Goal: Transaction & Acquisition: Purchase product/service

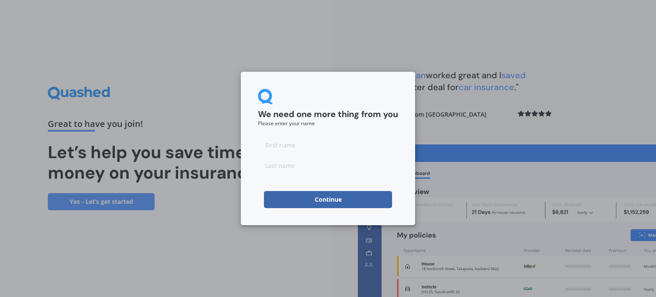
click at [350, 144] on input at bounding box center [328, 144] width 140 height 17
type input "[PERSON_NAME]"
click at [378, 194] on button "Continue" at bounding box center [328, 199] width 128 height 17
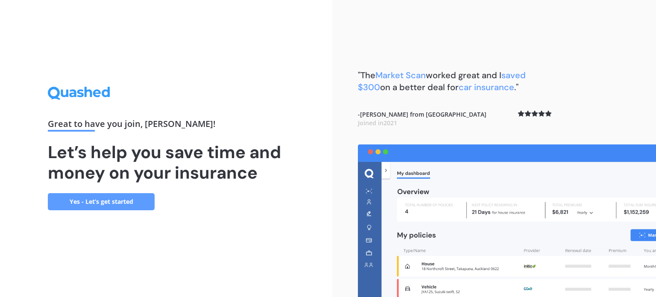
click at [58, 200] on link "Yes - Let’s get started" at bounding box center [101, 201] width 107 height 17
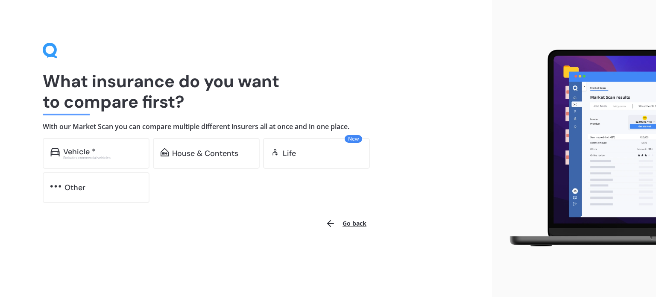
click at [344, 226] on button "Go back" at bounding box center [345, 223] width 51 height 21
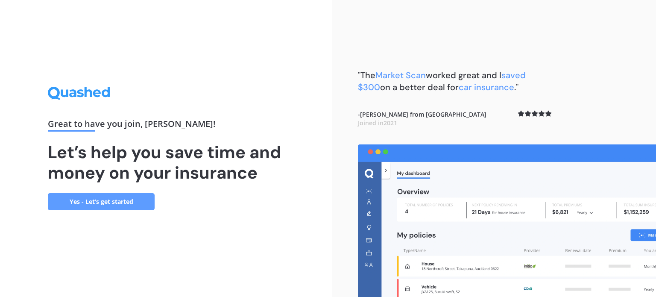
click at [115, 204] on link "Yes - Let’s get started" at bounding box center [101, 201] width 107 height 17
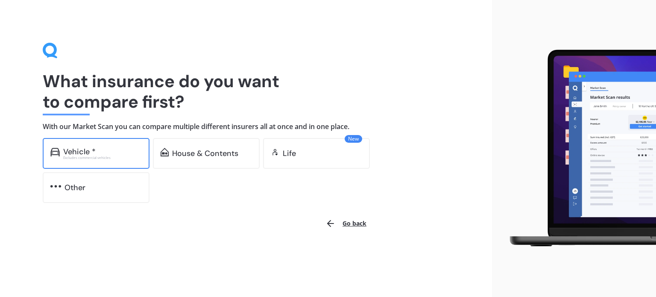
click at [94, 156] on div "Excludes commercial vehicles" at bounding box center [102, 157] width 79 height 3
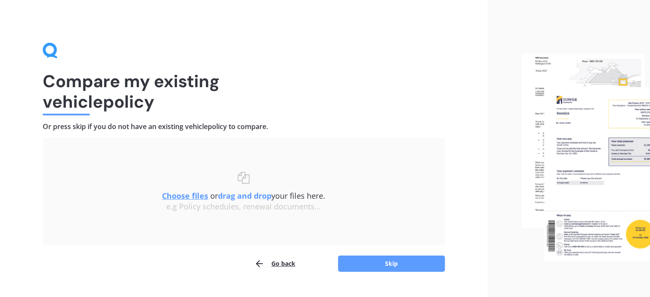
click at [185, 194] on u "Choose files" at bounding box center [185, 196] width 46 height 10
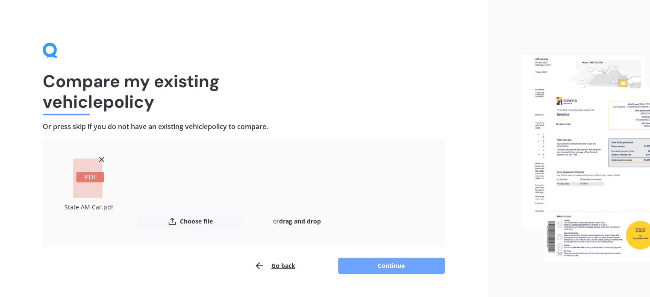
click at [371, 264] on button "Continue" at bounding box center [391, 266] width 107 height 16
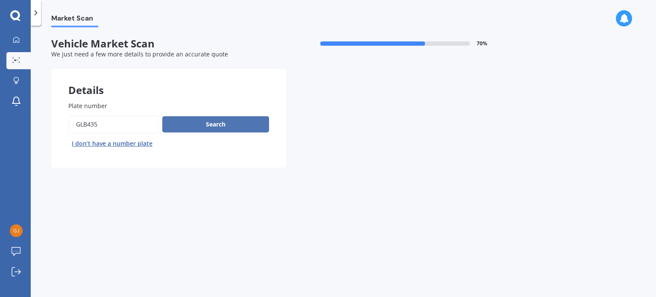
click at [246, 121] on button "Search" at bounding box center [215, 124] width 107 height 16
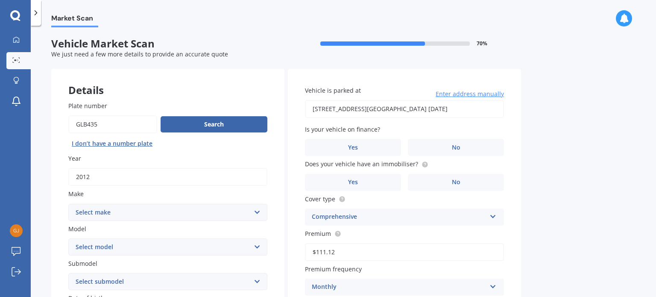
scroll to position [43, 0]
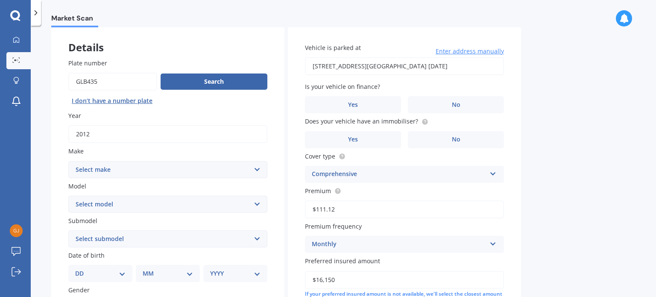
click at [235, 173] on select "Select make AC ALFA ROMEO ASTON [PERSON_NAME] AUDI AUSTIN BEDFORD Bentley BMW B…" at bounding box center [167, 169] width 199 height 17
select select "KIA"
click at [68, 161] on select "Select make AC ALFA ROMEO ASTON [PERSON_NAME] AUDI AUSTIN BEDFORD Bentley BMW B…" at bounding box center [167, 169] width 199 height 17
click at [179, 201] on select "Select model Carens [DATE] CERATO Ceres Credos EV6 K2900 Magentis Mentor Niro O…" at bounding box center [167, 204] width 199 height 17
click at [68, 196] on select "Select model Carens [DATE] CERATO Ceres Credos EV6 K2900 Magentis Mentor Niro O…" at bounding box center [167, 204] width 199 height 17
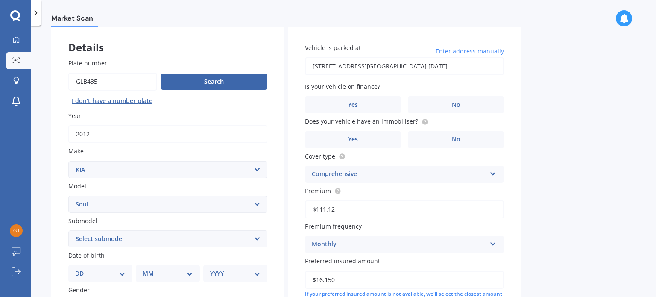
click at [165, 206] on select "Select model Carens [DATE] CERATO Ceres Credos EV6 K2900 Magentis Mentor Niro O…" at bounding box center [167, 204] width 199 height 17
select select "SORENTO"
click at [68, 196] on select "Select model Carens [DATE] CERATO Ceres Credos EV6 K2900 Magentis Mentor Niro O…" at bounding box center [167, 204] width 199 height 17
click at [57, 235] on div "Plate number Search I don’t have a number plate Year [DATE] Make Select make AC…" at bounding box center [167, 239] width 233 height 397
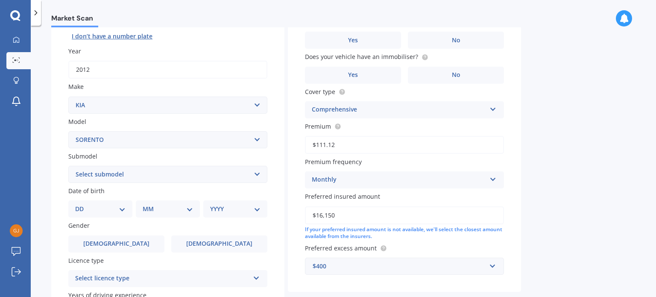
scroll to position [128, 0]
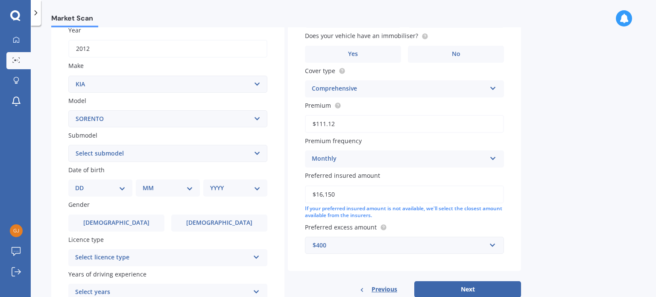
click at [144, 153] on select "Select submodel (All Other) 2.5 Diesel Turbo 4WD EX Turbo Diesel EX V6 HEV URBA…" at bounding box center [167, 153] width 199 height 17
click at [57, 217] on div "Plate number Search I don’t have a number plate Year [DATE] Make Select make AC…" at bounding box center [167, 154] width 233 height 397
click at [97, 153] on select "Select submodel (All Other) 2.5 Diesel Turbo 4WD EX Turbo Diesel EX V6 HEV URBA…" at bounding box center [167, 153] width 199 height 17
click at [51, 151] on div "Plate number Search I don’t have a number plate Year [DATE] Make Select make AC…" at bounding box center [167, 154] width 233 height 397
click at [85, 187] on select "DD 01 02 03 04 05 06 07 08 09 10 11 12 13 14 15 16 17 18 19 20 21 22 23 24 25 2…" at bounding box center [100, 187] width 50 height 9
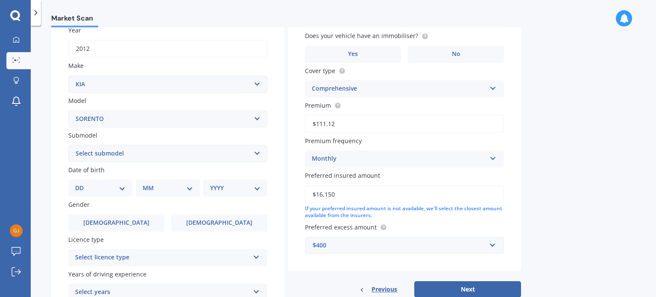
select select "20"
click at [82, 183] on select "DD 01 02 03 04 05 06 07 08 09 10 11 12 13 14 15 16 17 18 19 20 21 22 23 24 25 2…" at bounding box center [100, 187] width 50 height 9
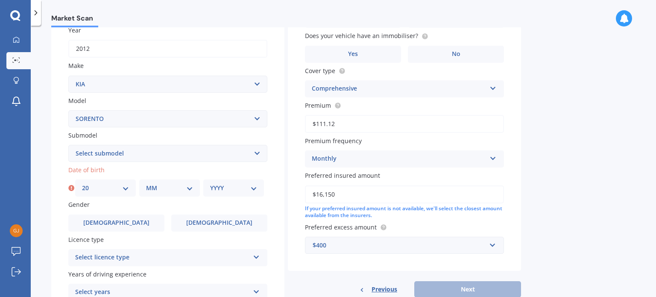
click at [151, 186] on select "MM 01 02 03 04 05 06 07 08 09 10 11 12" at bounding box center [169, 187] width 47 height 9
select select "05"
click at [146, 183] on select "MM 01 02 03 04 05 06 07 08 09 10 11 12" at bounding box center [169, 187] width 47 height 9
click at [227, 188] on select "YYYY 2025 2024 2023 2022 2021 2020 2019 2018 2017 2016 2015 2014 2013 2012 2011…" at bounding box center [233, 187] width 47 height 9
select select "1983"
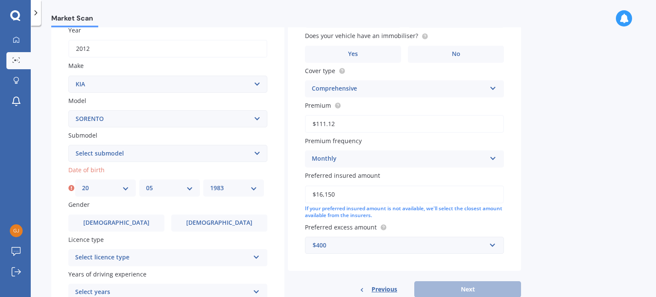
click at [210, 183] on select "YYYY 2025 2024 2023 2022 2021 2020 2019 2018 2017 2016 2015 2014 2013 2012 2011…" at bounding box center [233, 187] width 47 height 9
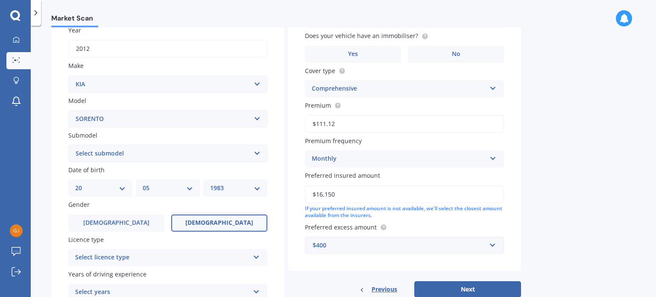
click at [218, 220] on span "[DEMOGRAPHIC_DATA]" at bounding box center [219, 222] width 68 height 7
click at [0, 0] on input "[DEMOGRAPHIC_DATA]" at bounding box center [0, 0] width 0 height 0
click at [43, 257] on div "Market Scan Vehicle Market Scan 70 % We just need a few more details to provide…" at bounding box center [344, 162] width 626 height 271
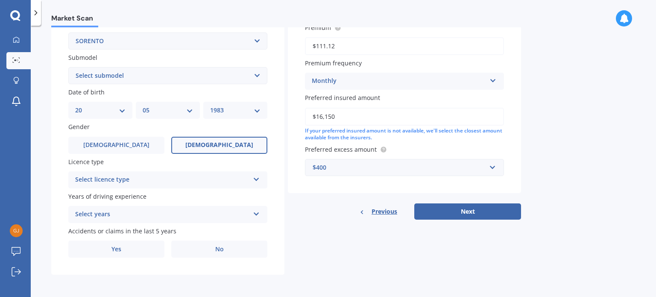
click at [127, 177] on div "Select licence type" at bounding box center [162, 180] width 174 height 10
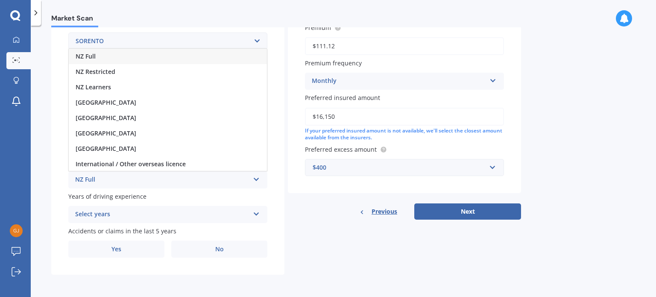
click at [132, 59] on div "NZ Full" at bounding box center [168, 56] width 198 height 15
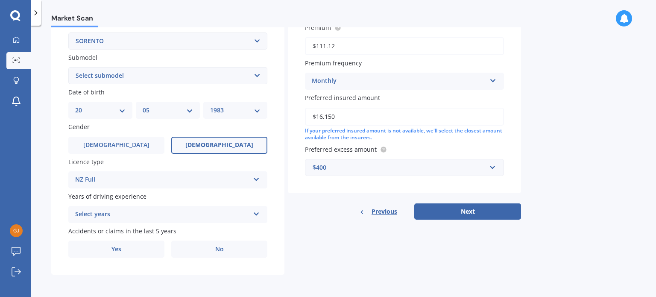
click at [138, 215] on div "Select years" at bounding box center [162, 214] width 174 height 10
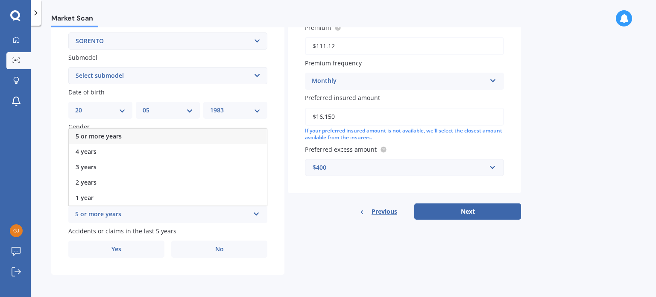
click at [145, 131] on div "5 or more years" at bounding box center [168, 136] width 198 height 15
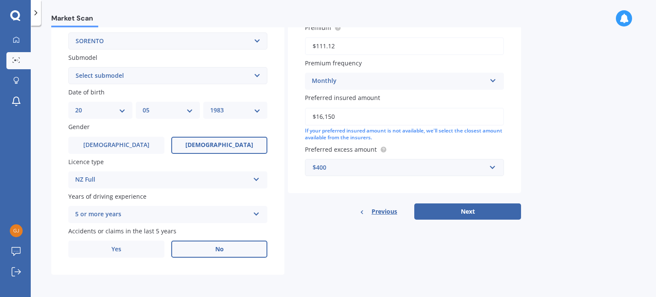
click at [198, 250] on label "No" at bounding box center [219, 249] width 96 height 17
click at [0, 0] on input "No" at bounding box center [0, 0] width 0 height 0
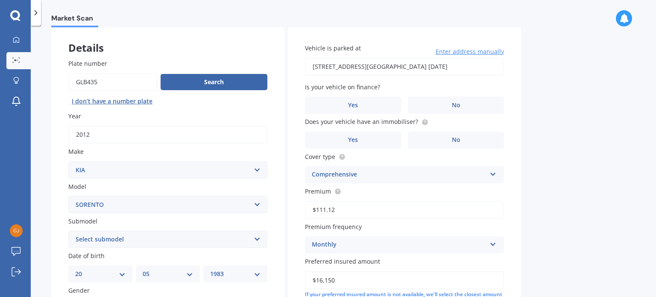
scroll to position [35, 0]
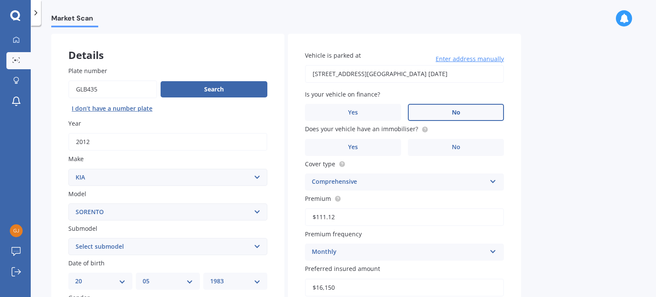
click at [423, 112] on label "No" at bounding box center [456, 112] width 96 height 17
click at [0, 0] on input "No" at bounding box center [0, 0] width 0 height 0
click at [427, 148] on label "No" at bounding box center [456, 147] width 96 height 17
click at [0, 0] on input "No" at bounding box center [0, 0] width 0 height 0
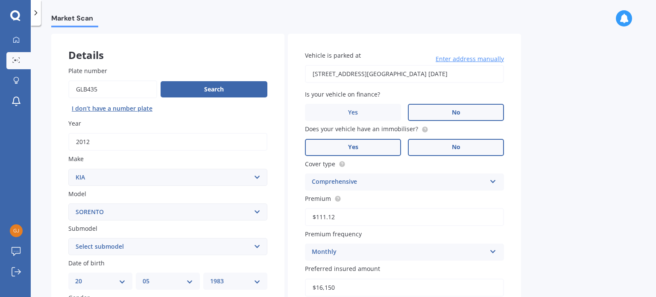
click at [398, 147] on label "Yes" at bounding box center [353, 147] width 96 height 17
click at [0, 0] on input "Yes" at bounding box center [0, 0] width 0 height 0
click at [576, 184] on div "Market Scan Vehicle Market Scan 70 % We just need a few more details to provide…" at bounding box center [344, 162] width 626 height 271
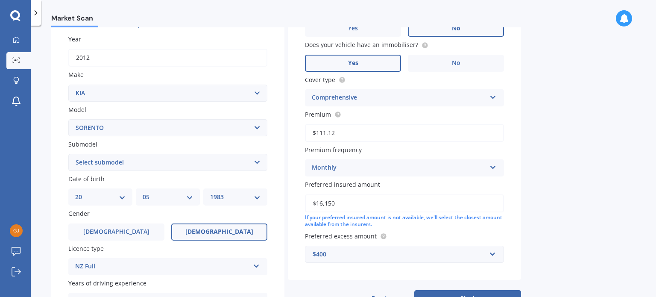
scroll to position [171, 0]
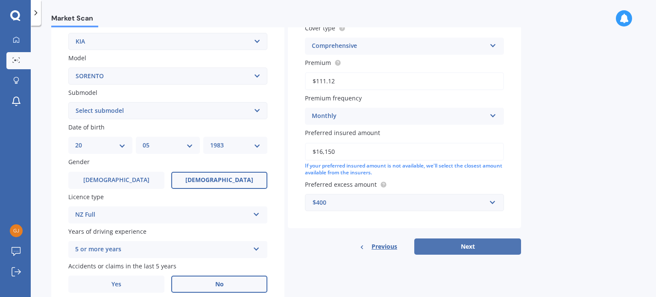
click at [504, 242] on button "Next" at bounding box center [467, 246] width 107 height 16
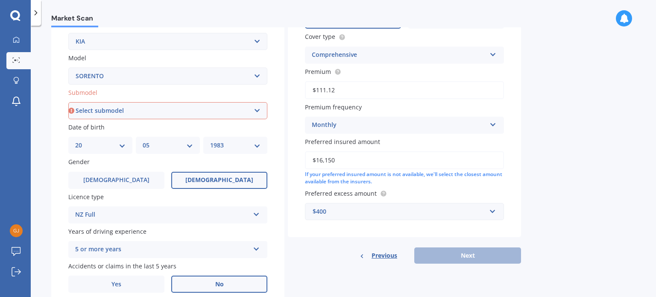
click at [139, 111] on select "Select submodel (All Other) 2.5 Diesel Turbo 4WD EX Turbo Diesel EX V6 HEV URBA…" at bounding box center [167, 110] width 199 height 17
select select "LX"
click at [68, 102] on select "Select submodel (All Other) 2.5 Diesel Turbo 4WD EX Turbo Diesel EX V6 HEV URBA…" at bounding box center [167, 110] width 199 height 17
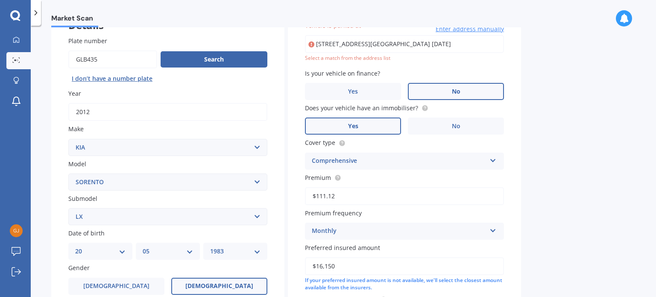
scroll to position [58, 0]
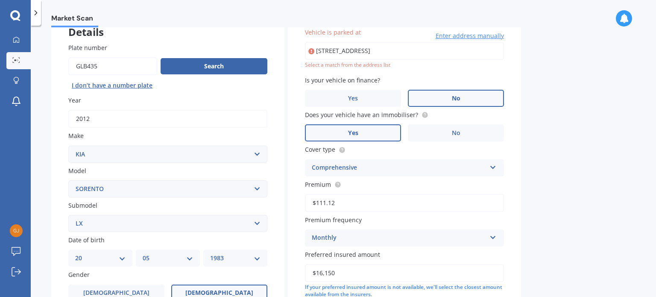
type input "[STREET_ADDRESS]"
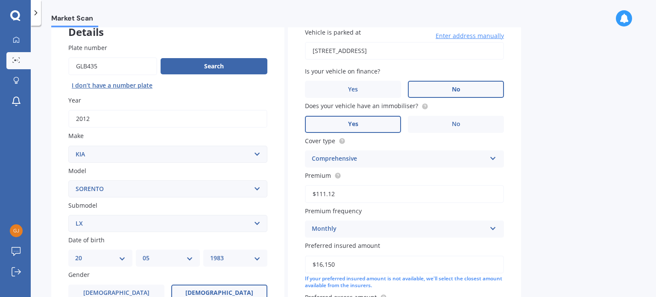
click at [555, 141] on div "Market Scan Vehicle Market Scan 70 % We just need a few more details to provide…" at bounding box center [344, 162] width 626 height 271
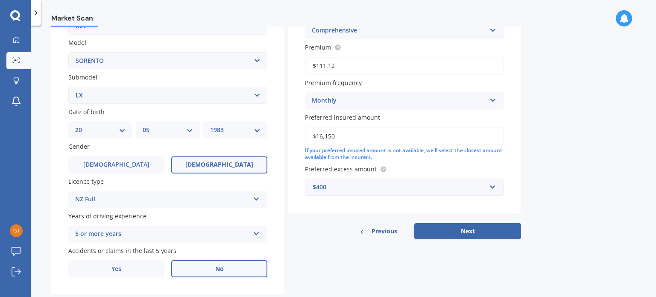
scroll to position [186, 0]
click at [485, 232] on button "Next" at bounding box center [467, 231] width 107 height 16
select select "20"
select select "05"
select select "1983"
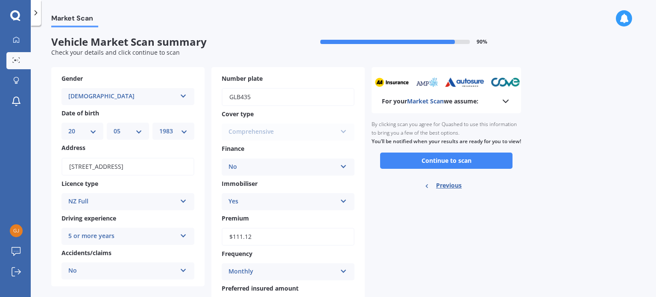
scroll to position [0, 0]
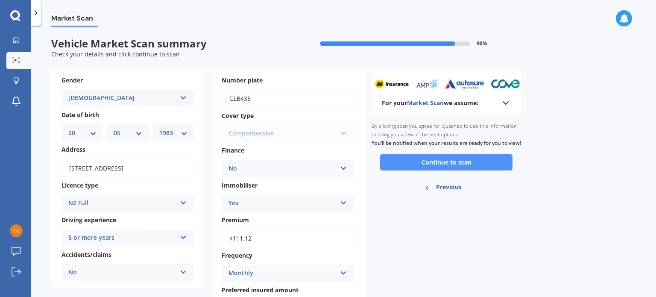
click at [467, 170] on button "Continue to scan" at bounding box center [446, 162] width 132 height 16
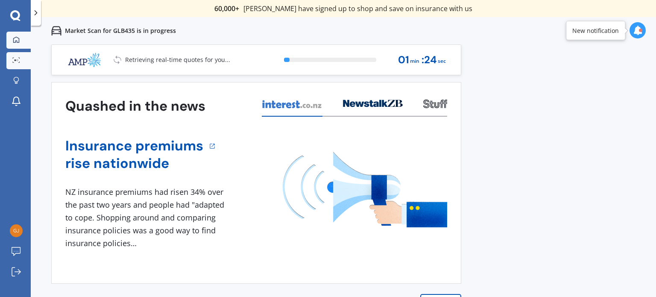
click at [18, 37] on icon at bounding box center [16, 39] width 6 height 6
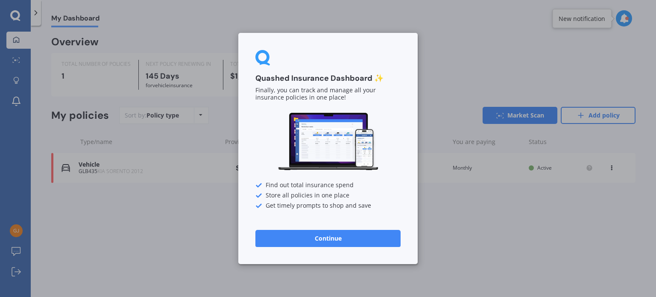
click at [290, 236] on button "Continue" at bounding box center [328, 238] width 145 height 17
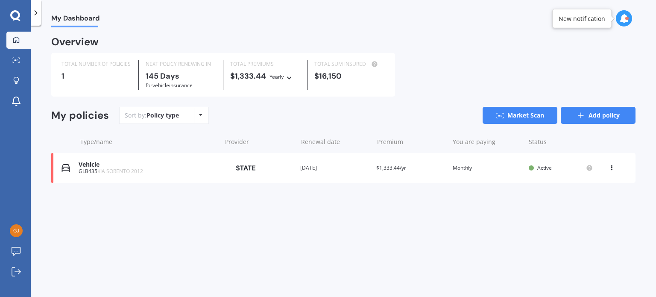
click at [586, 115] on link "Add policy" at bounding box center [598, 115] width 75 height 17
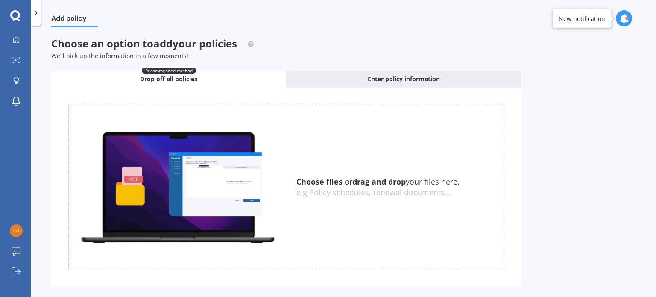
click at [323, 181] on u "Choose files" at bounding box center [320, 181] width 46 height 10
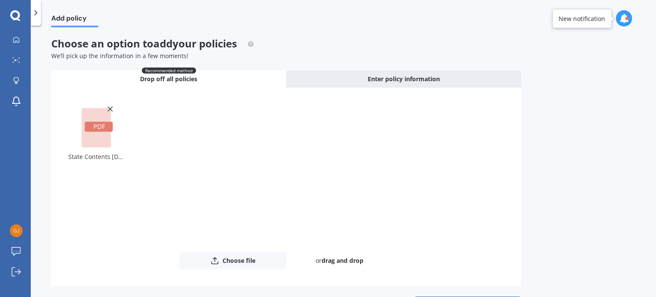
scroll to position [31, 0]
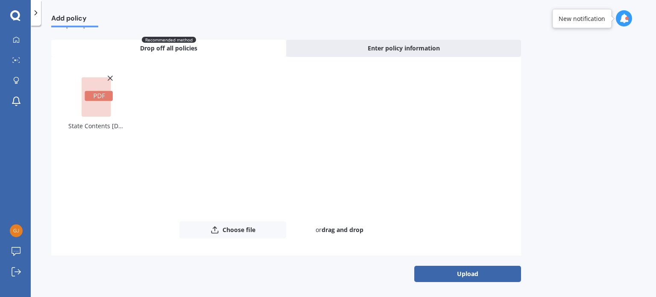
click at [434, 274] on button "Upload" at bounding box center [467, 274] width 107 height 16
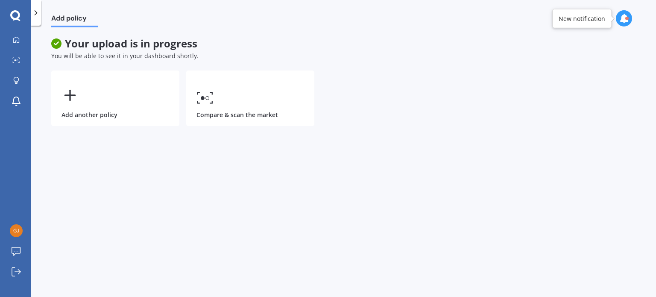
scroll to position [0, 0]
click at [12, 35] on link "My Dashboard" at bounding box center [18, 40] width 24 height 17
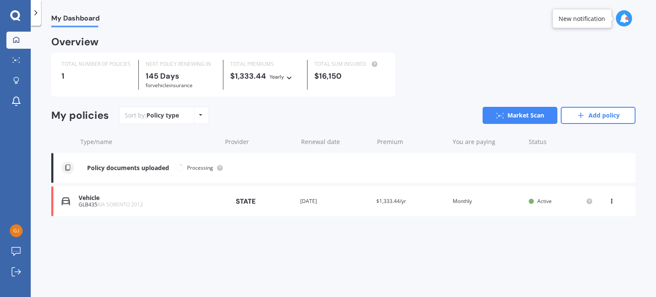
click at [179, 201] on div "Vehicle" at bounding box center [148, 197] width 139 height 7
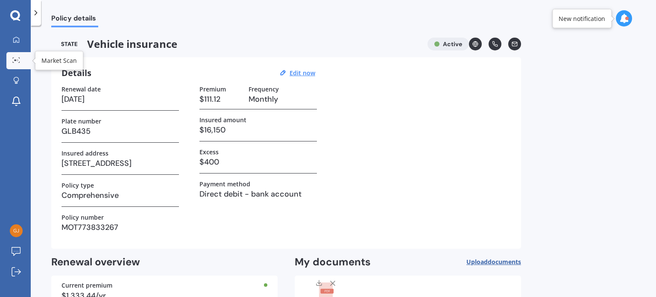
click at [15, 62] on icon at bounding box center [16, 60] width 8 height 6
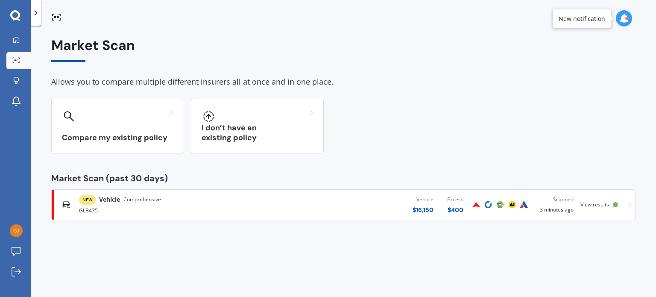
click at [289, 205] on div "Vehicle $ 16,150 Excess $ 400" at bounding box center [368, 205] width 204 height 26
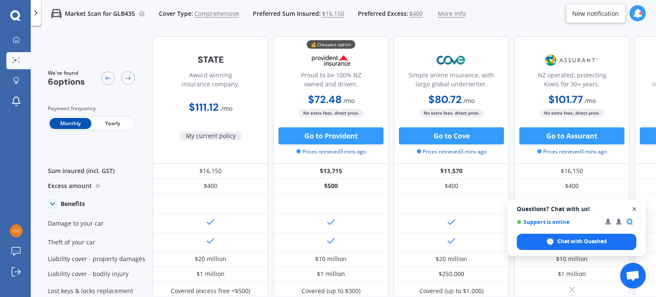
click at [633, 210] on span "Open chat" at bounding box center [634, 209] width 11 height 11
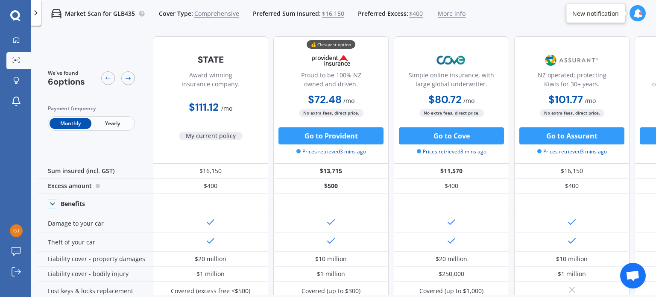
drag, startPoint x: 395, startPoint y: 295, endPoint x: 504, endPoint y: 294, distance: 109.4
click at [504, 294] on div "We've found 6 options Payment frequency Monthly Yearly Award winning insurance …" at bounding box center [347, 162] width 619 height 266
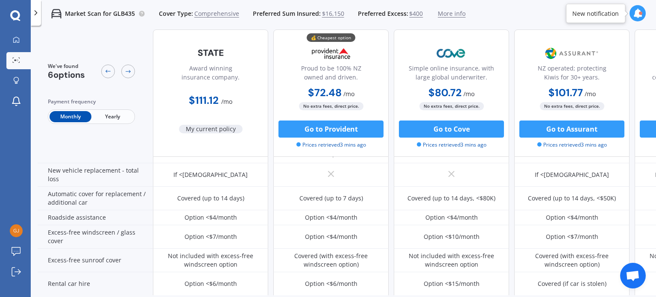
scroll to position [214, 0]
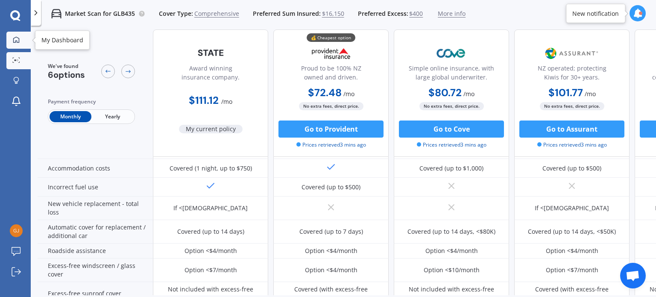
click at [13, 43] on div at bounding box center [16, 40] width 13 height 8
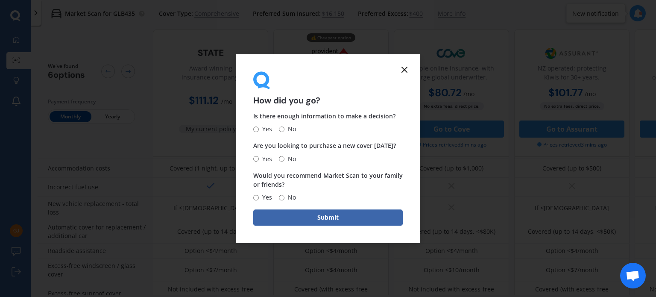
click at [406, 67] on icon at bounding box center [405, 70] width 10 height 10
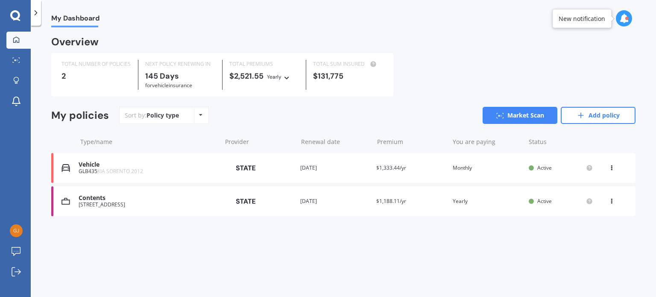
click at [209, 201] on div "Contents" at bounding box center [148, 197] width 139 height 7
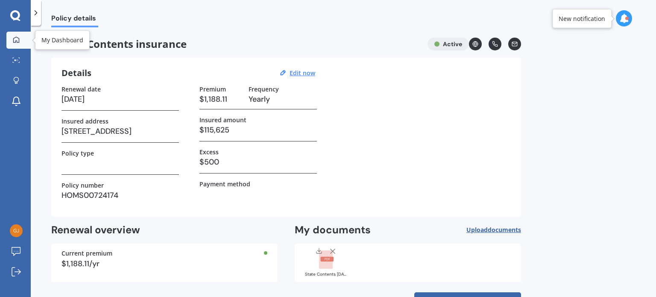
click at [18, 40] on icon at bounding box center [16, 39] width 7 height 7
